Goal: Find specific page/section: Find specific page/section

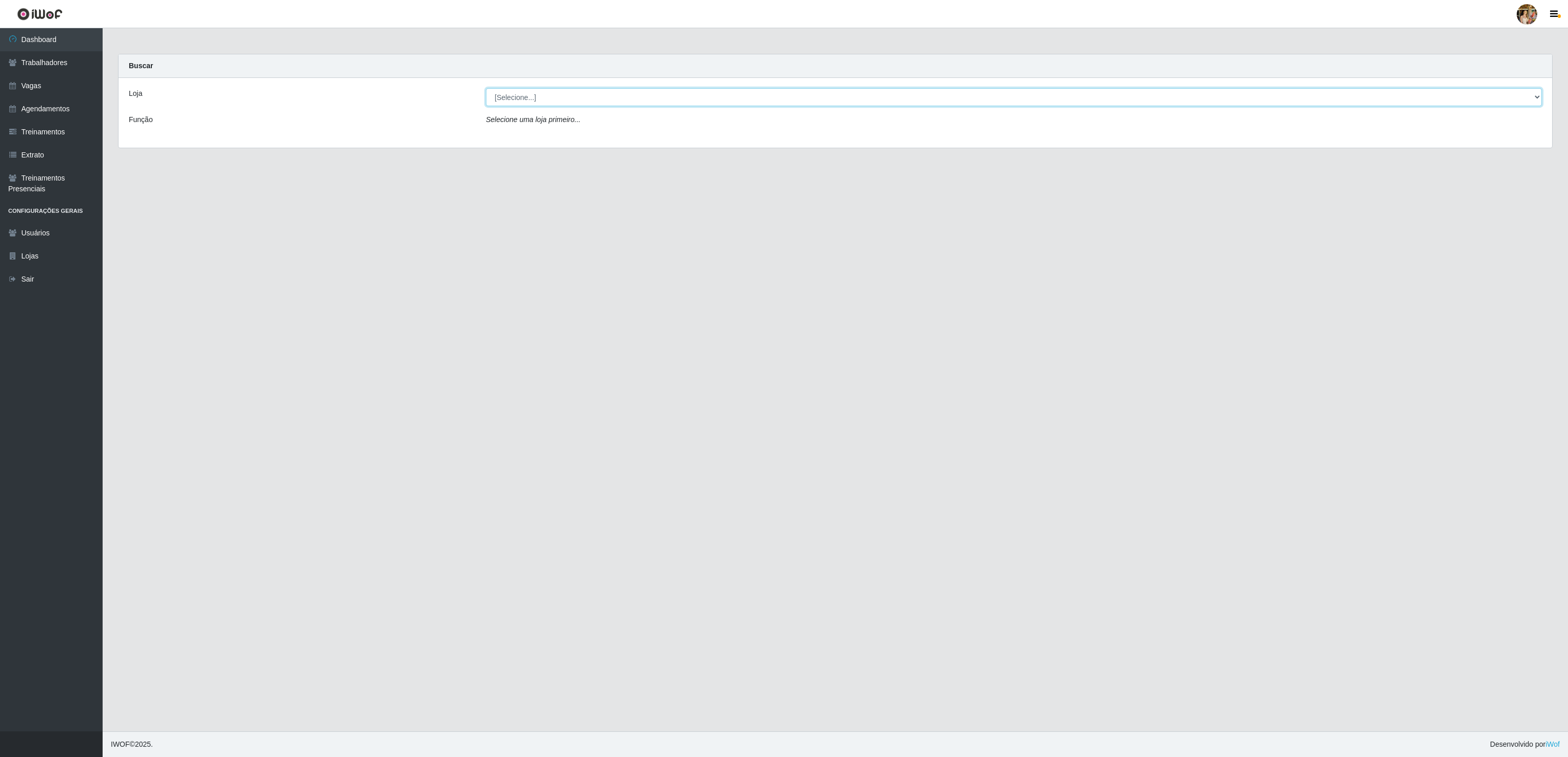
click at [589, 105] on select "[Selecione...] Atacado Vem - [GEOGRAPHIC_DATA] 30 Laranjeiras Velha Atacado Vem…" at bounding box center [1013, 97] width 1056 height 18
click at [486, 89] on select "[Selecione...] Atacado Vem - [GEOGRAPHIC_DATA] 30 Laranjeiras Velha Atacado Vem…" at bounding box center [1013, 97] width 1056 height 18
click at [576, 99] on select "[Selecione...] Atacado Vem - [GEOGRAPHIC_DATA] 30 Laranjeiras Velha Atacado Vem…" at bounding box center [1013, 97] width 1056 height 18
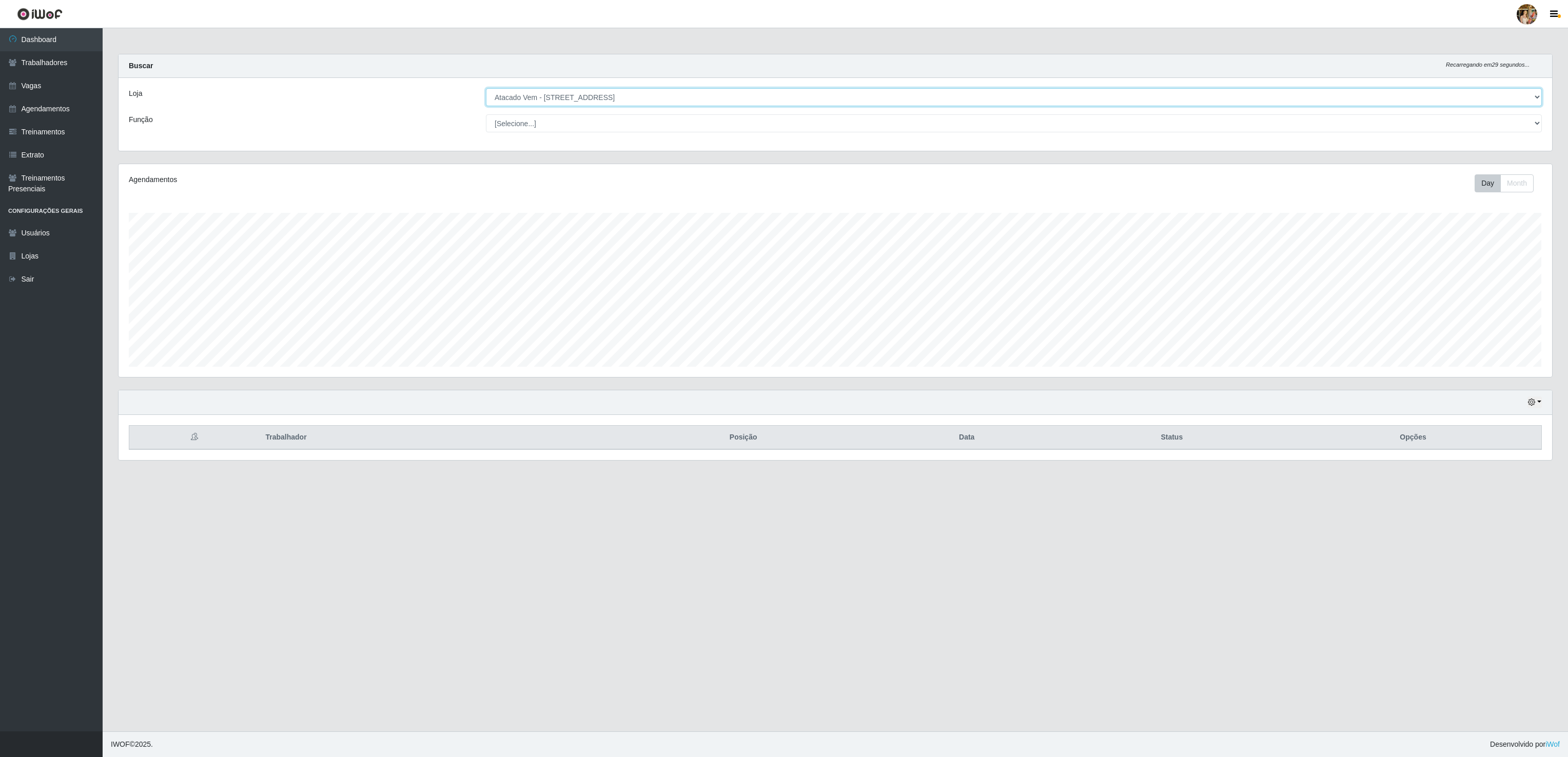
scroll to position [214, 1432]
click at [486, 89] on select "[Selecione...] Atacado Vem - [GEOGRAPHIC_DATA] 30 Laranjeiras Velha Atacado Vem…" at bounding box center [1013, 97] width 1056 height 18
click at [570, 97] on select "[Selecione...] Atacado Vem - [GEOGRAPHIC_DATA] 30 Laranjeiras Velha Atacado Vem…" at bounding box center [1013, 97] width 1056 height 18
click at [486, 89] on select "[Selecione...] Atacado Vem - [GEOGRAPHIC_DATA] 30 Laranjeiras Velha Atacado Vem…" at bounding box center [1013, 97] width 1056 height 18
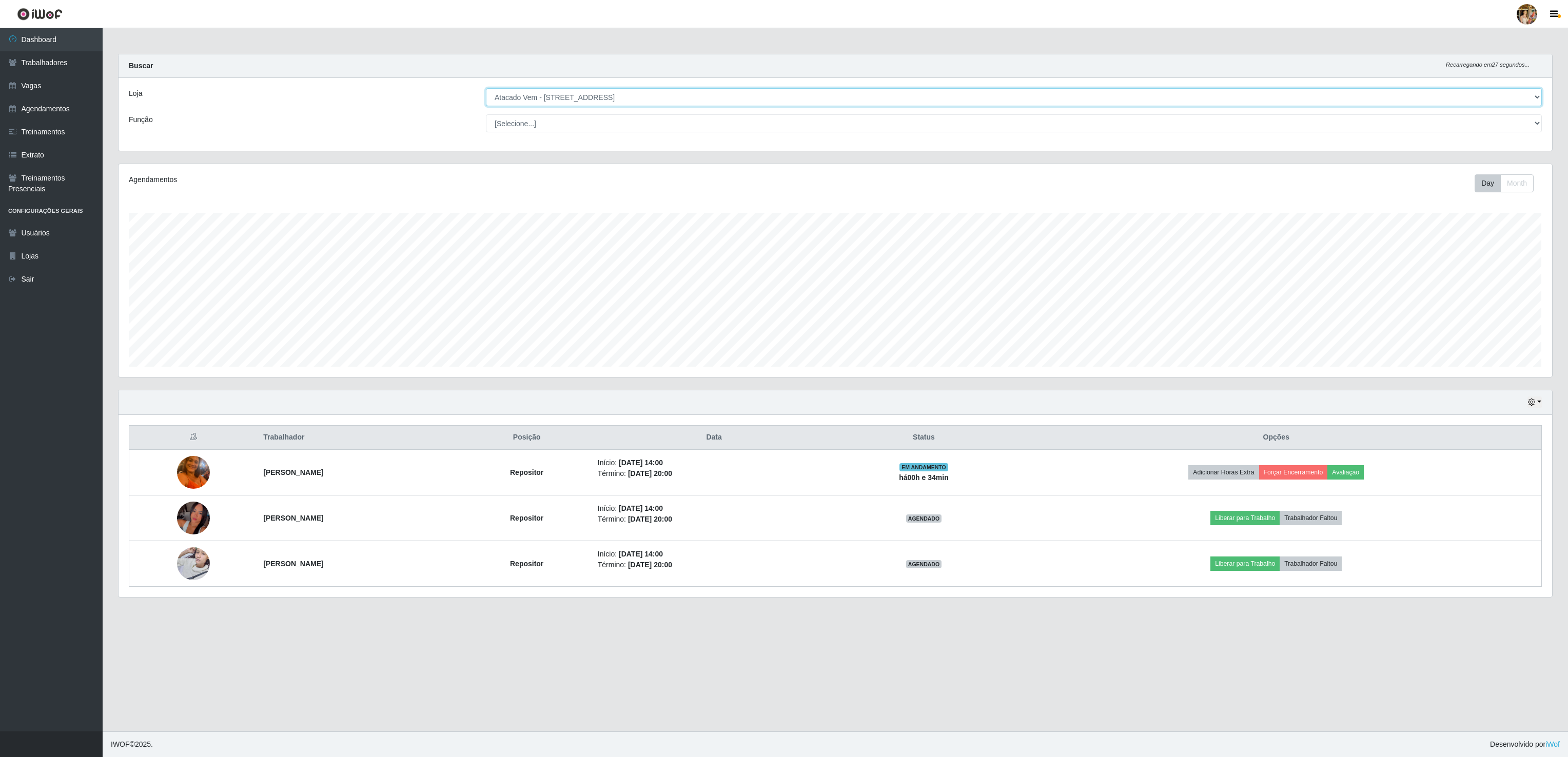
click at [598, 96] on select "[Selecione...] Atacado Vem - [GEOGRAPHIC_DATA] 30 Laranjeiras Velha Atacado Vem…" at bounding box center [1013, 97] width 1056 height 18
click at [486, 89] on select "[Selecione...] Atacado Vem - [GEOGRAPHIC_DATA] 30 Laranjeiras Velha Atacado Vem…" at bounding box center [1013, 97] width 1056 height 18
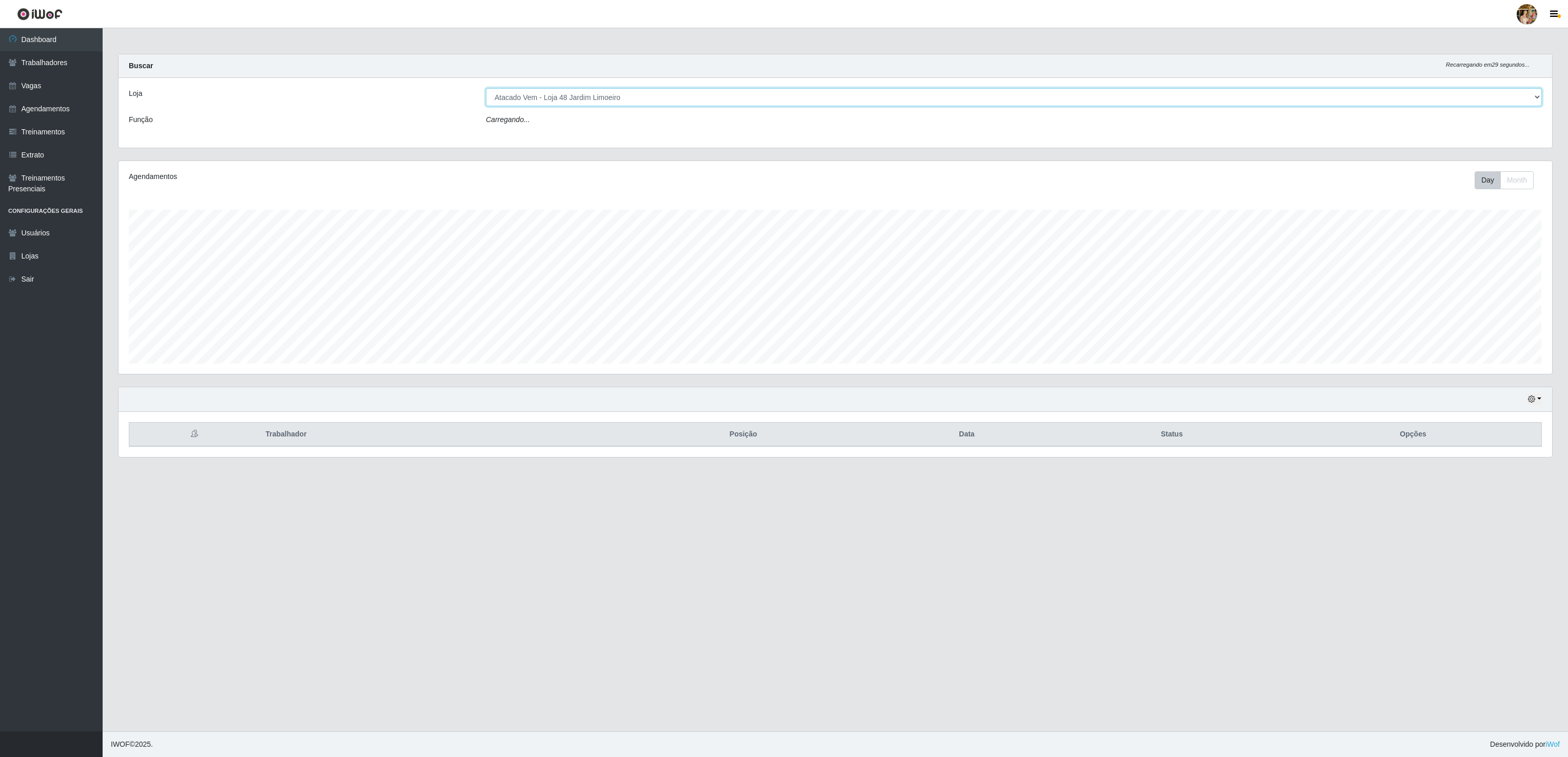
click at [600, 98] on select "[Selecione...] Atacado Vem - [GEOGRAPHIC_DATA] 30 Laranjeiras Velha Atacado Vem…" at bounding box center [1013, 97] width 1056 height 18
click at [486, 89] on select "[Selecione...] Atacado Vem - [GEOGRAPHIC_DATA] 30 Laranjeiras Velha Atacado Vem…" at bounding box center [1013, 97] width 1056 height 18
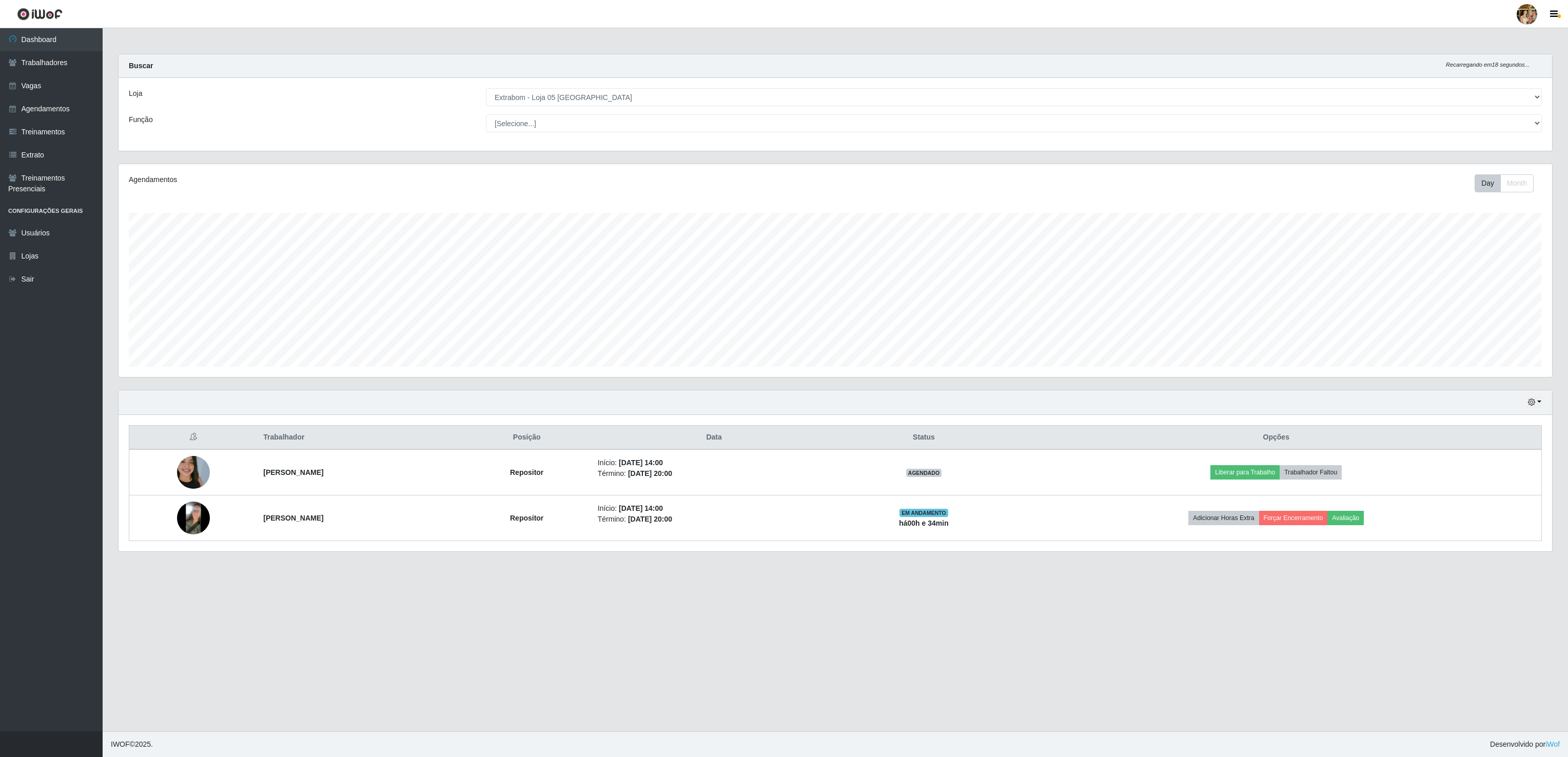
click at [596, 108] on div "Loja [Selecione...] Atacado Vem - [GEOGRAPHIC_DATA] 30 Laranjeiras Velha Atacad…" at bounding box center [835, 114] width 1433 height 73
click at [592, 99] on select "[Selecione...] Atacado Vem - [GEOGRAPHIC_DATA] 30 Laranjeiras Velha Atacado Vem…" at bounding box center [1013, 97] width 1056 height 18
select select "470"
click at [486, 89] on select "[Selecione...] Atacado Vem - [GEOGRAPHIC_DATA] 30 Laranjeiras Velha Atacado Vem…" at bounding box center [1013, 97] width 1056 height 18
